Goal: Task Accomplishment & Management: Manage account settings

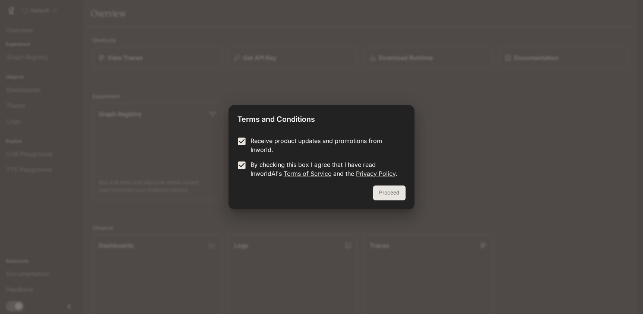
click at [395, 195] on button "Proceed" at bounding box center [389, 193] width 32 height 15
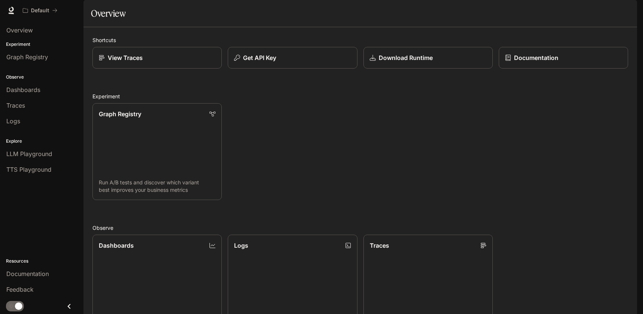
click at [622, 13] on img "button" at bounding box center [626, 10] width 10 height 10
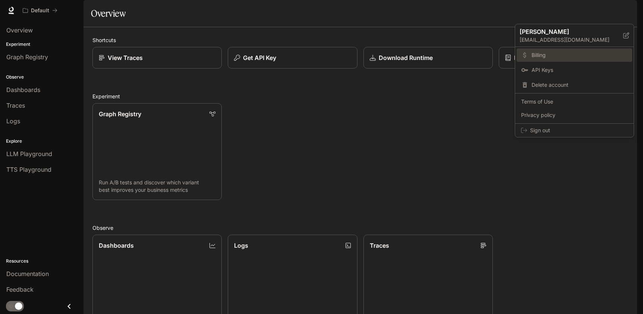
click at [565, 57] on span "Billing" at bounding box center [580, 54] width 96 height 7
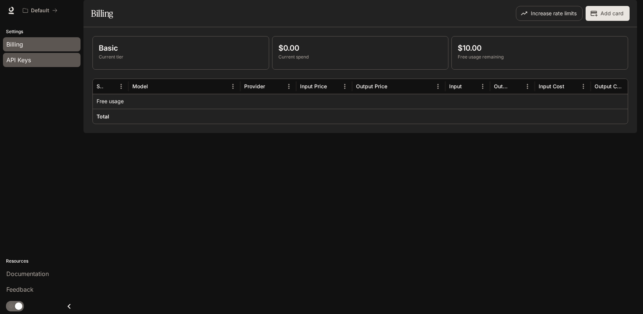
click at [37, 56] on div "API Keys" at bounding box center [41, 60] width 71 height 9
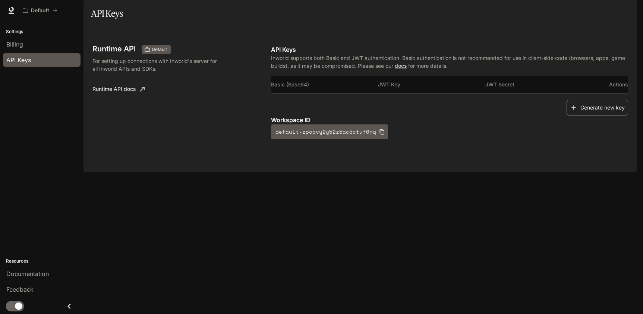
click at [576, 111] on icon "button" at bounding box center [573, 107] width 7 height 7
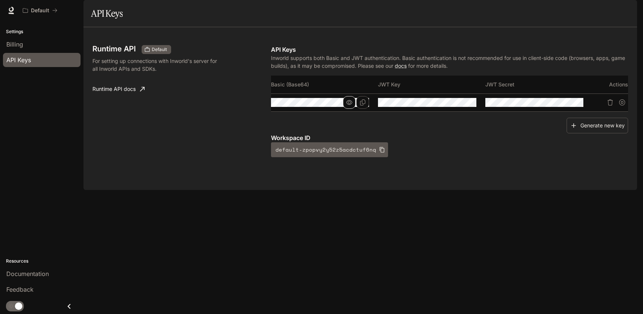
click at [349, 105] on icon "button" at bounding box center [349, 103] width 6 height 6
click at [454, 105] on icon "button" at bounding box center [457, 103] width 6 height 6
click at [565, 105] on icon "button" at bounding box center [564, 103] width 6 height 6
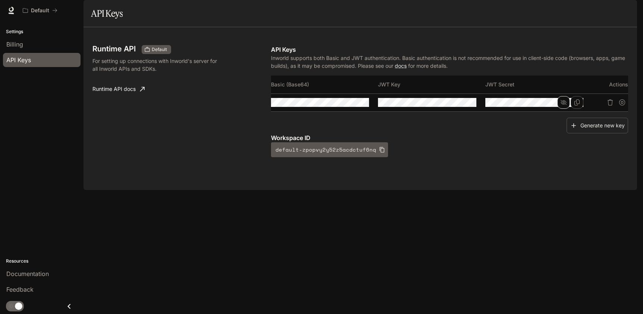
click at [565, 105] on icon "button" at bounding box center [564, 102] width 6 height 5
click at [348, 105] on icon "button" at bounding box center [349, 103] width 6 height 6
click at [458, 105] on icon "button" at bounding box center [457, 102] width 6 height 4
click at [560, 109] on button "button" at bounding box center [563, 102] width 13 height 13
click at [579, 105] on icon "Copy Secret" at bounding box center [577, 103] width 6 height 6
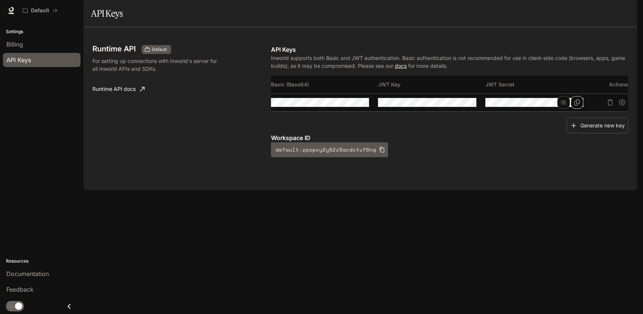
click at [407, 69] on link "docs" at bounding box center [401, 66] width 12 height 6
click at [367, 109] on button "Copy Basic (Base64)" at bounding box center [362, 102] width 13 height 13
click at [25, 41] on div "Billing" at bounding box center [41, 44] width 71 height 9
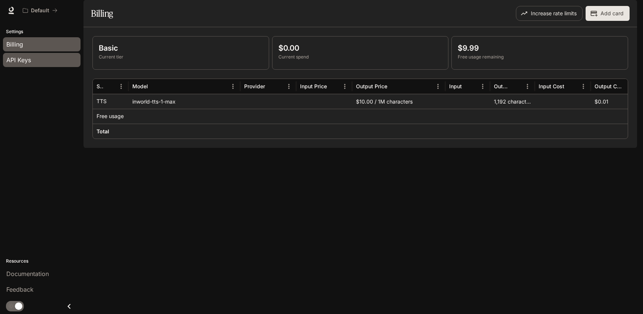
click at [18, 61] on span "API Keys" at bounding box center [18, 60] width 25 height 9
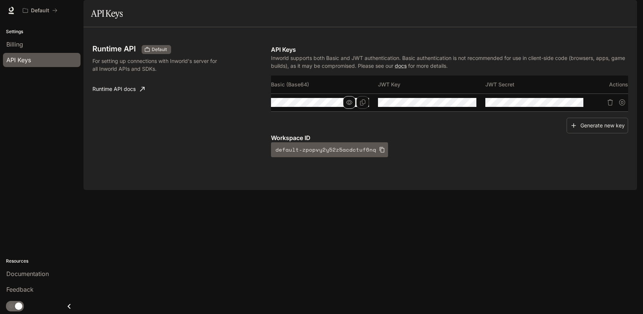
click at [351, 105] on icon "button" at bounding box center [349, 102] width 6 height 4
click at [364, 105] on icon "Copy Basic (Base64)" at bounding box center [363, 103] width 6 height 6
